Goal: Navigation & Orientation: Find specific page/section

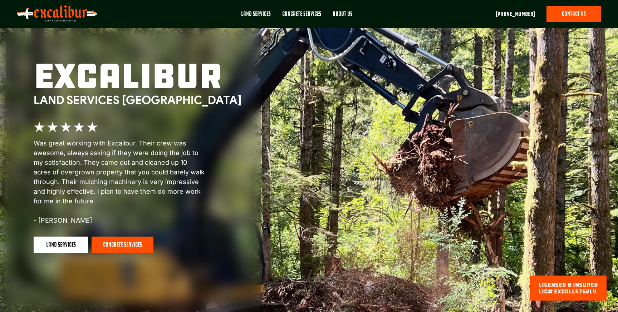
click at [343, 18] on link "About Us" at bounding box center [342, 17] width 31 height 22
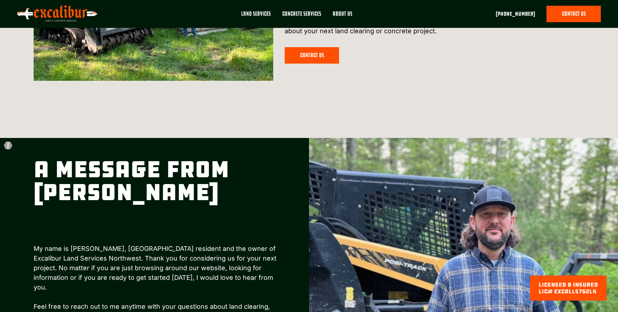
scroll to position [282, 0]
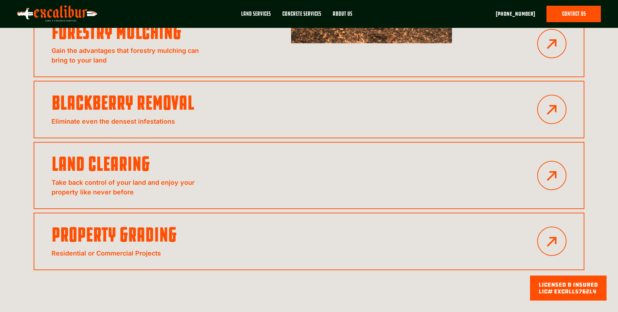
scroll to position [857, 0]
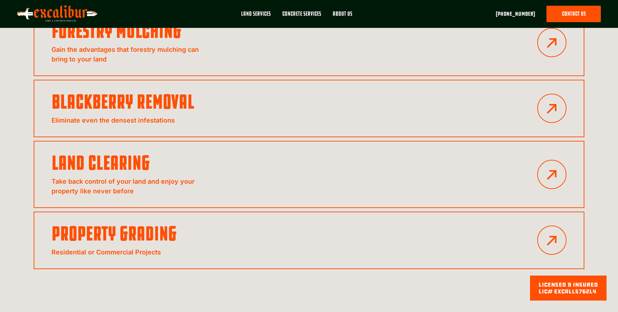
click at [183, 246] on div "Land services Our specialized land clearing and service equipment enables our t…" at bounding box center [309, 23] width 551 height 549
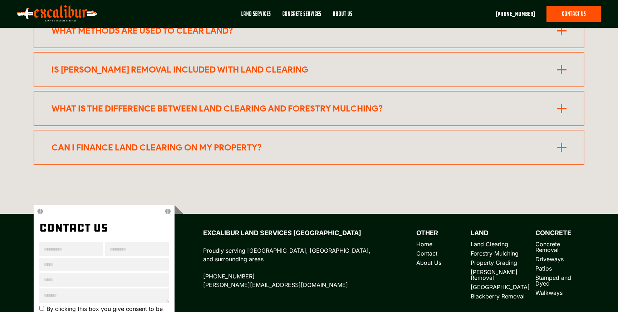
scroll to position [3216, 0]
